Goal: Navigation & Orientation: Find specific page/section

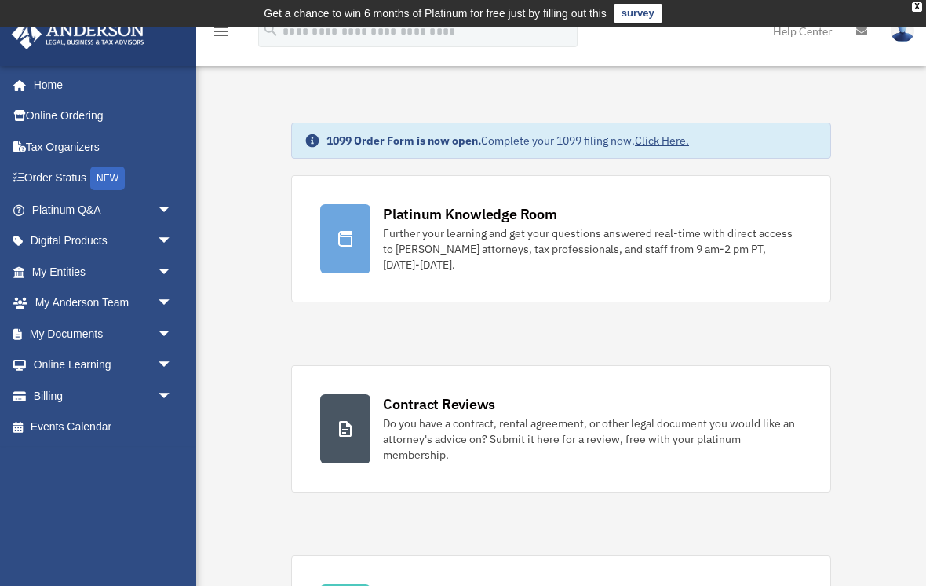
click at [423, 228] on div "Further your learning and get your questions answered real-time with direct acc…" at bounding box center [592, 248] width 419 height 47
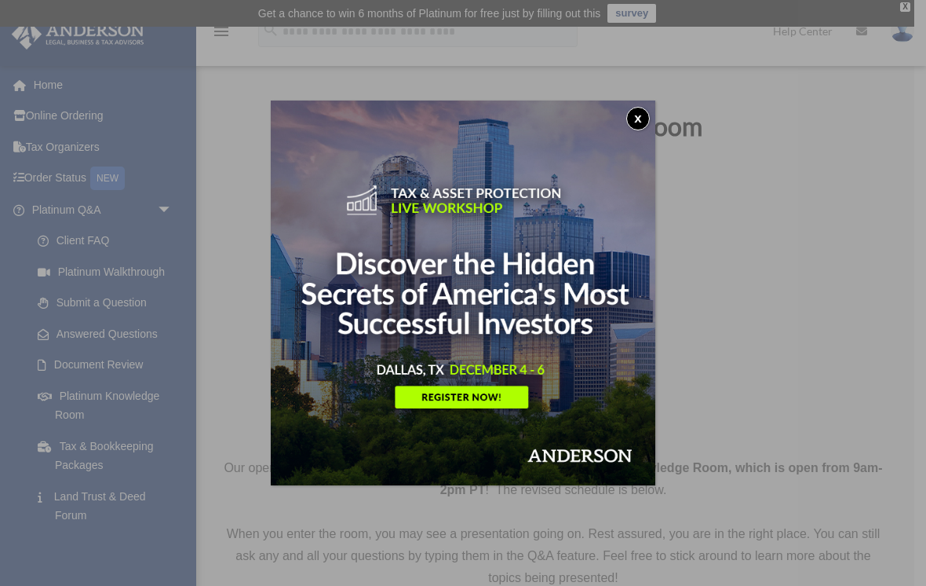
click at [641, 122] on button "x" at bounding box center [639, 119] width 24 height 24
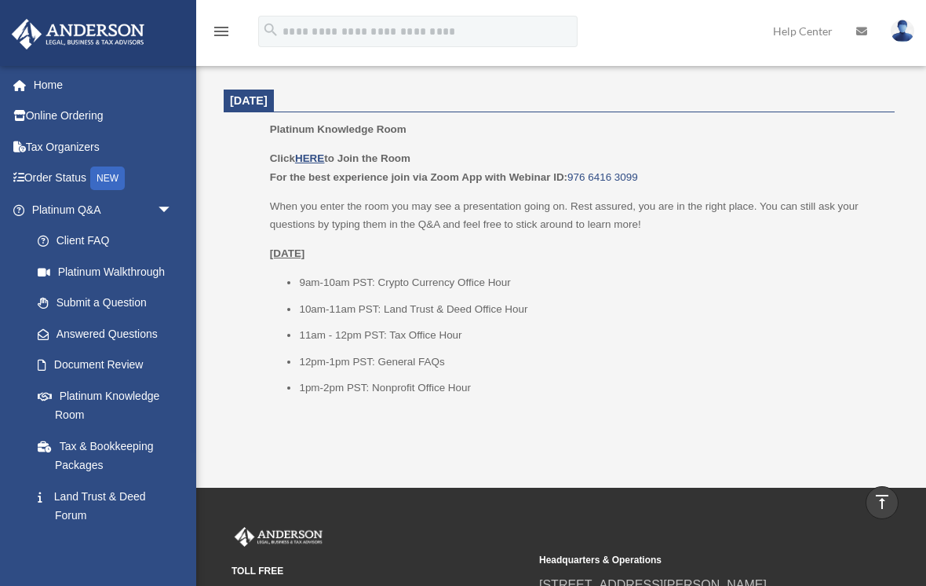
scroll to position [2050, 0]
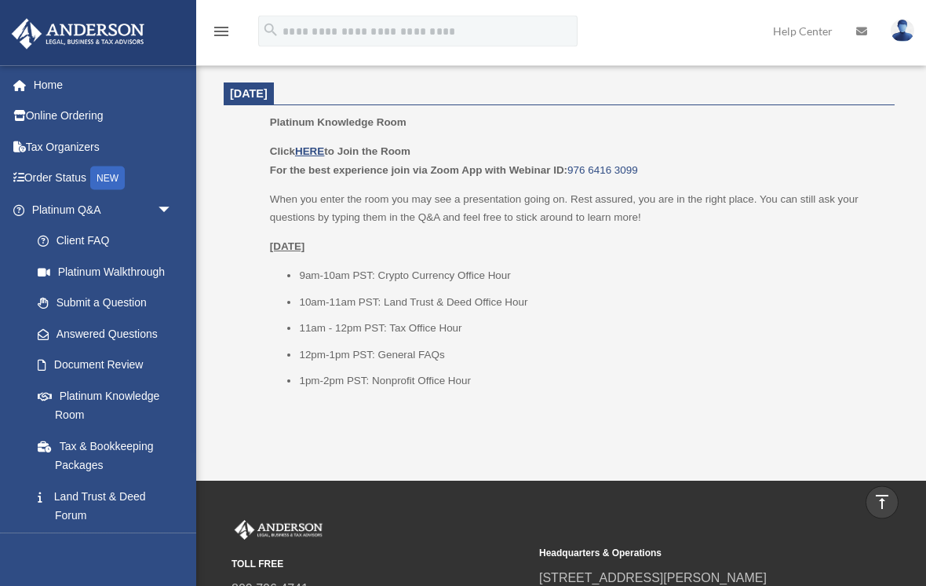
click at [143, 331] on link "Answered Questions" at bounding box center [109, 333] width 174 height 31
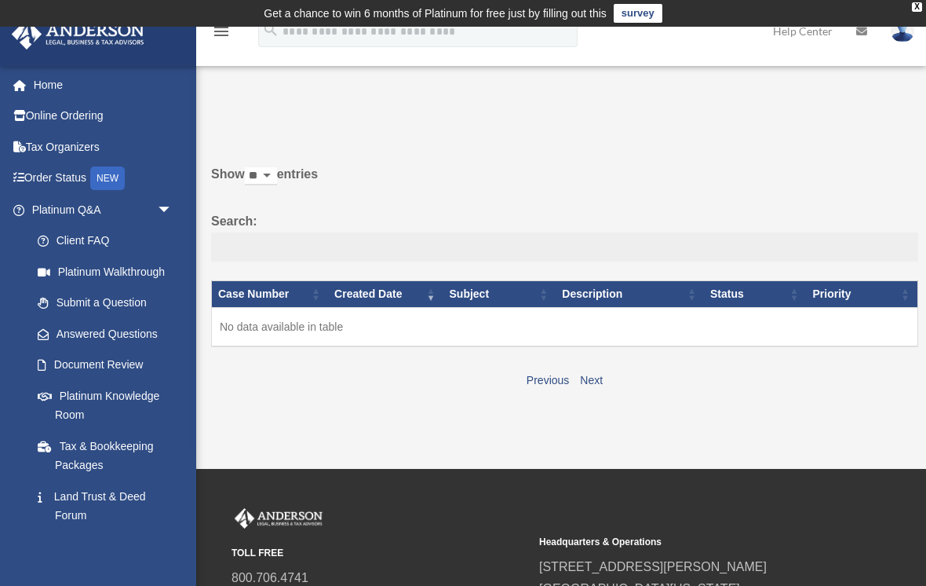
click at [254, 254] on input "Search:" at bounding box center [564, 247] width 707 height 30
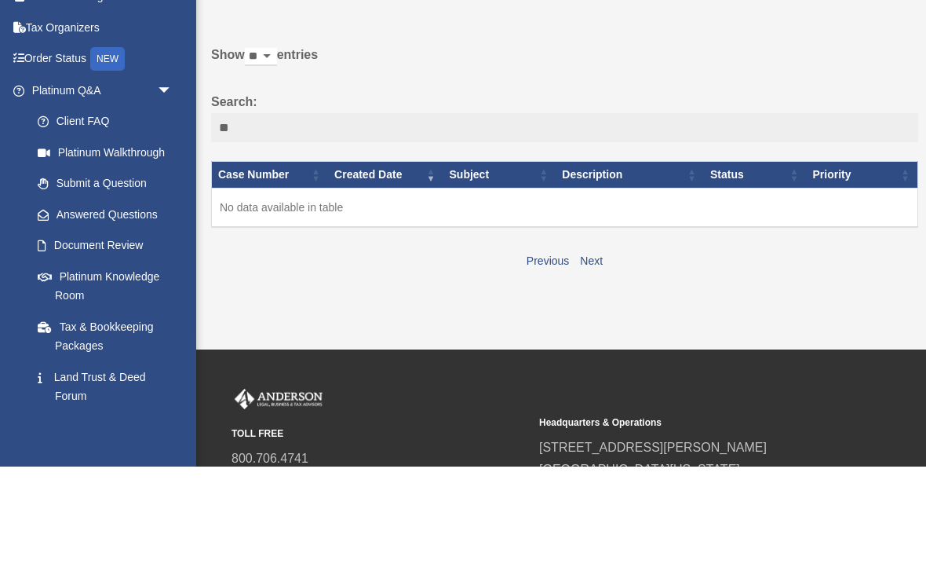
type input "*"
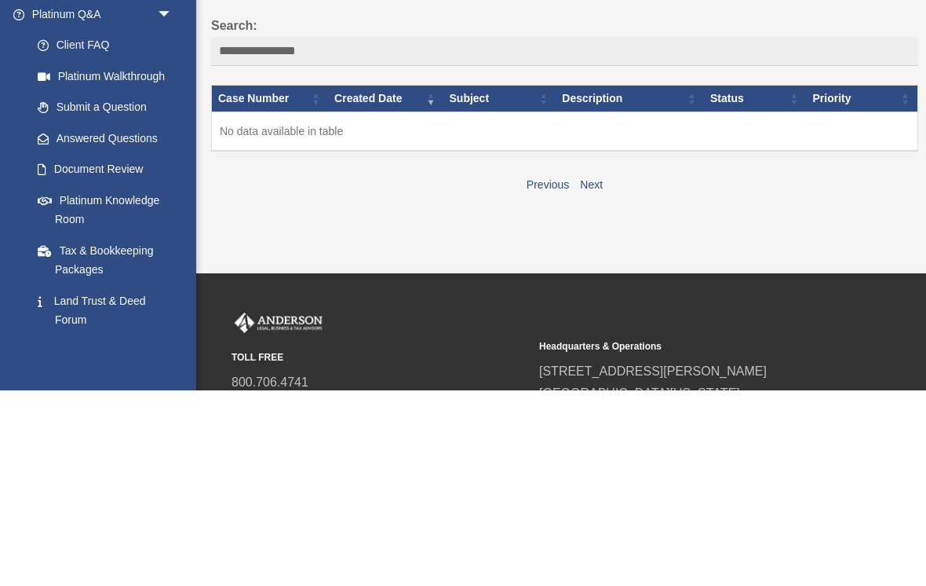
click at [472, 281] on th "Subject" at bounding box center [500, 294] width 113 height 27
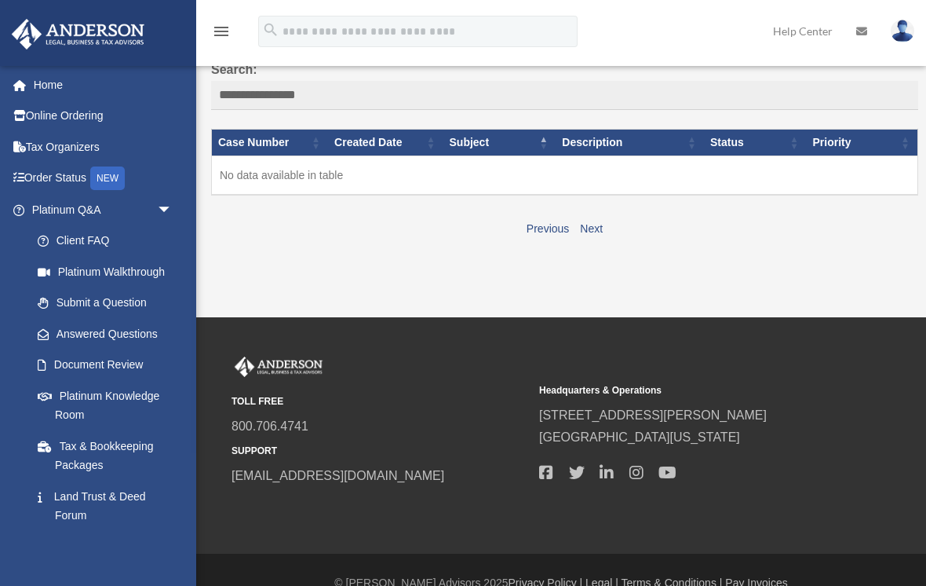
click at [269, 173] on td "No data available in table" at bounding box center [565, 174] width 707 height 39
click at [261, 174] on td "No data available in table" at bounding box center [565, 174] width 707 height 39
click at [339, 96] on input "**********" at bounding box center [564, 96] width 707 height 30
type input "*"
type input "*****"
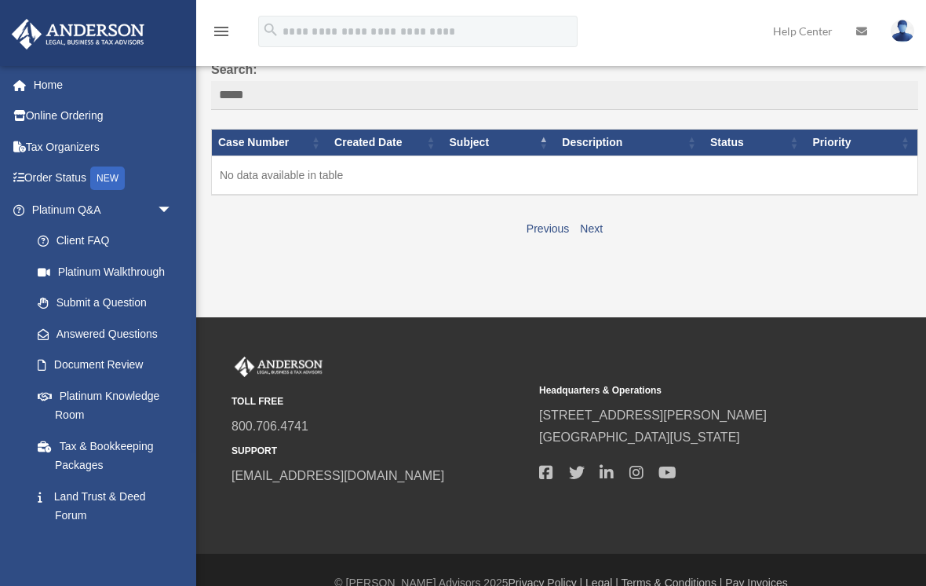
click at [249, 171] on td "No data available in table" at bounding box center [565, 174] width 707 height 39
click at [255, 186] on td "No data available in table" at bounding box center [565, 174] width 707 height 39
click at [263, 180] on td "No data available in table" at bounding box center [565, 174] width 707 height 39
click at [111, 440] on link "Tax & Bookkeeping Packages" at bounding box center [105, 455] width 166 height 50
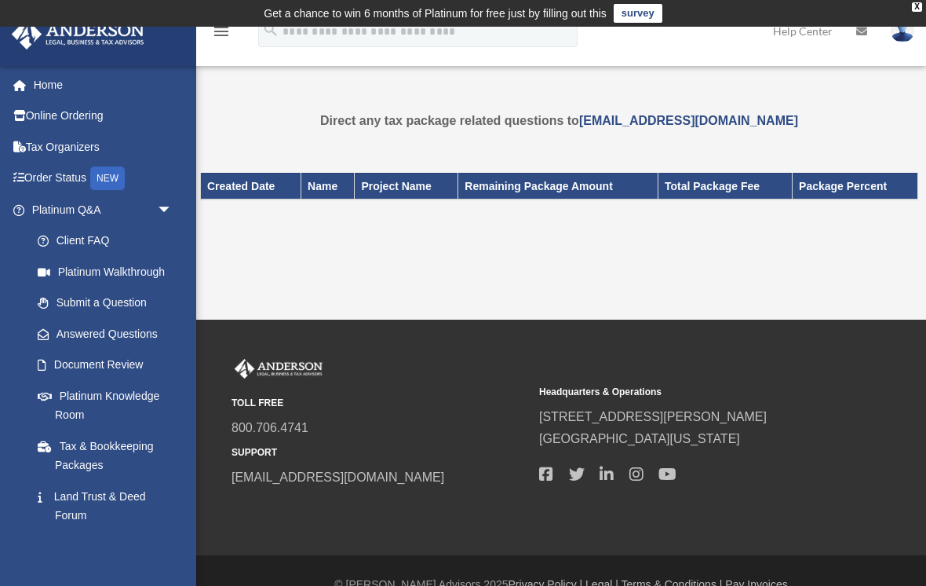
click at [646, 126] on link "[EMAIL_ADDRESS][DOMAIN_NAME]" at bounding box center [688, 120] width 219 height 13
click at [535, 193] on th "Remaining Package Amount" at bounding box center [559, 186] width 200 height 27
click at [557, 187] on th "Remaining Package Amount" at bounding box center [559, 186] width 200 height 27
click at [114, 353] on link "Document Review" at bounding box center [109, 364] width 174 height 31
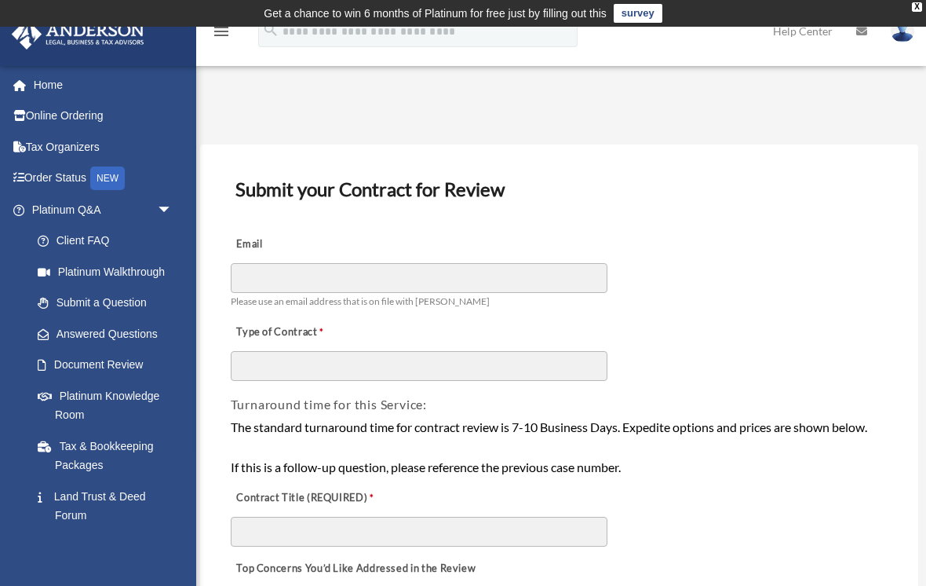
click at [102, 213] on link "Platinum Q&A arrow_drop_down" at bounding box center [103, 209] width 185 height 31
click at [119, 447] on link "Tax & Bookkeeping Packages" at bounding box center [109, 455] width 174 height 50
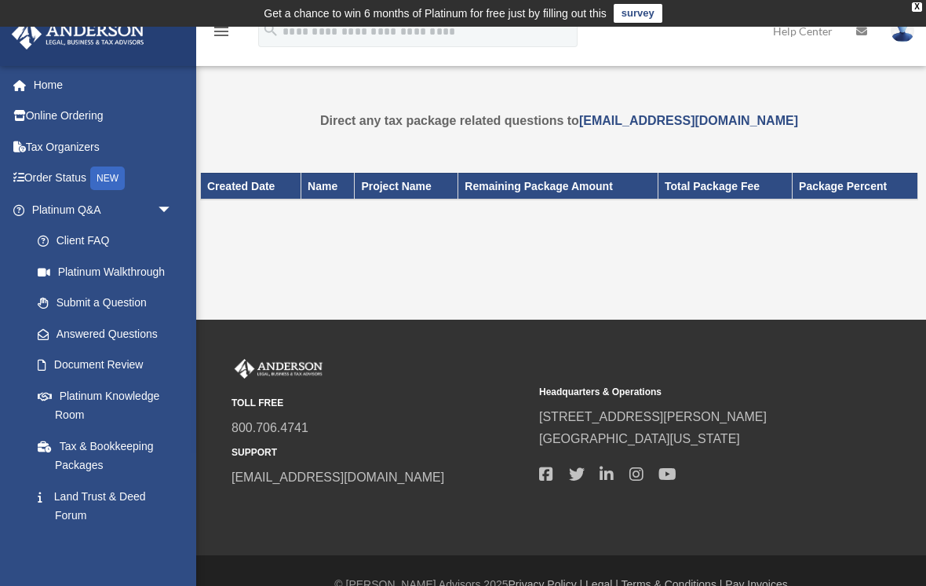
click at [105, 269] on link "Platinum Walkthrough" at bounding box center [109, 271] width 174 height 31
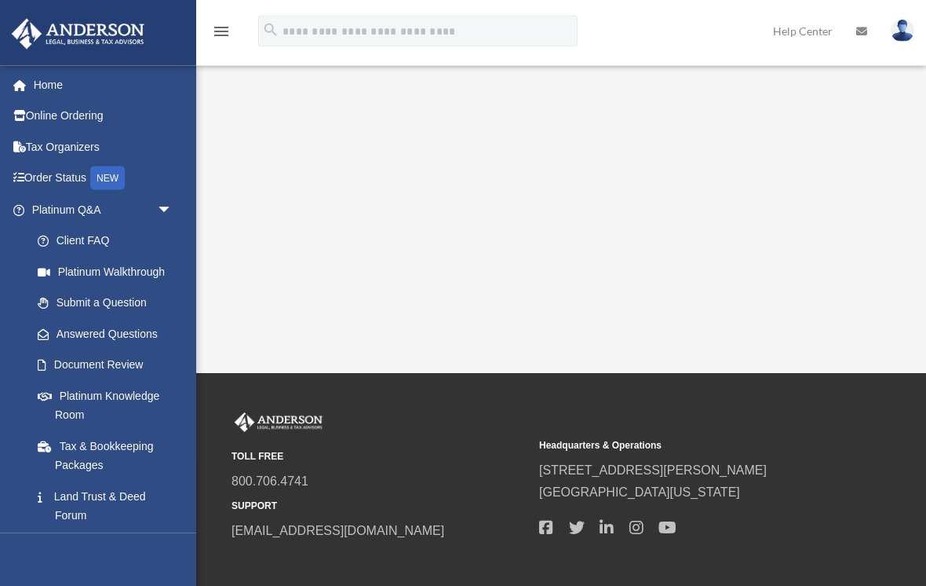
scroll to position [277, 0]
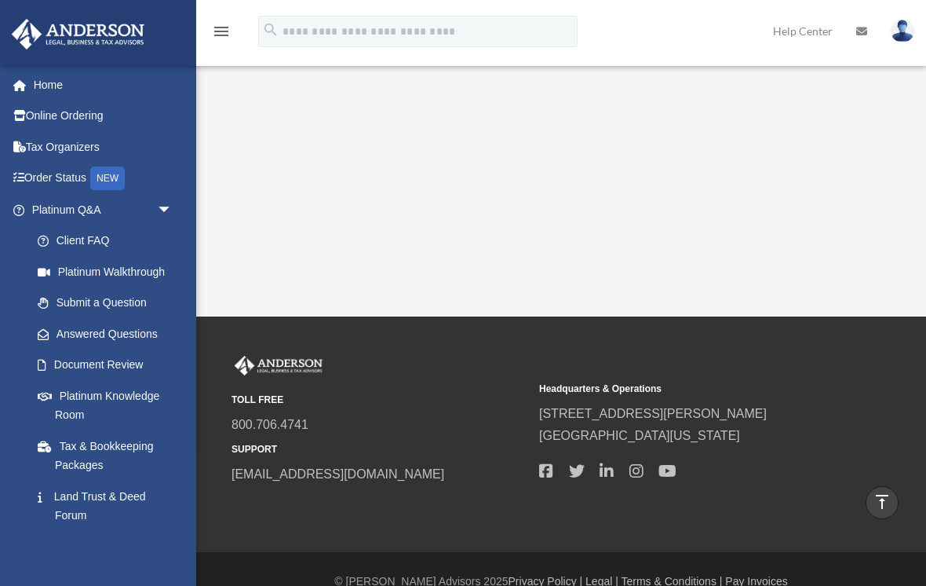
click at [108, 444] on link "Tax & Bookkeeping Packages" at bounding box center [109, 455] width 174 height 50
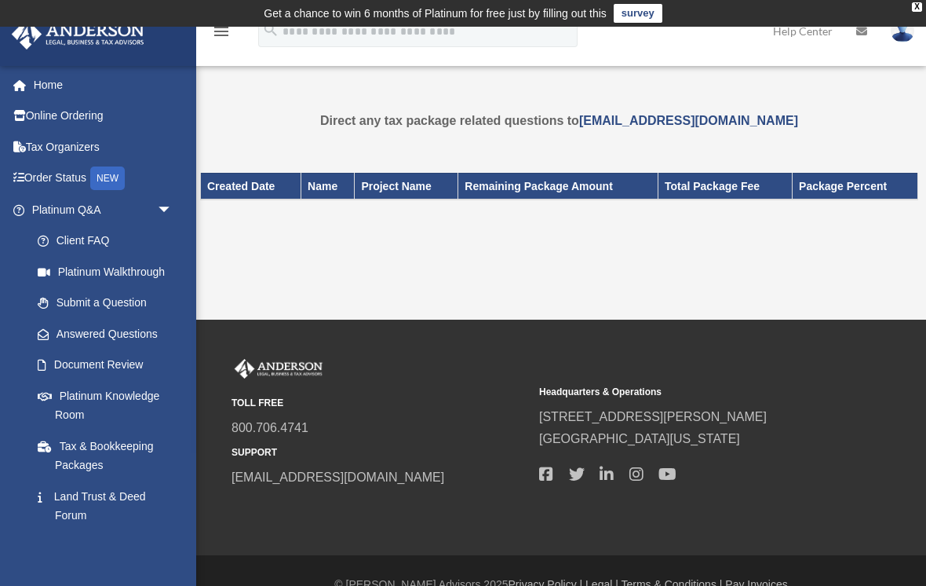
click at [89, 115] on link "Online Ordering" at bounding box center [103, 115] width 185 height 31
